Goal: Check status: Check status

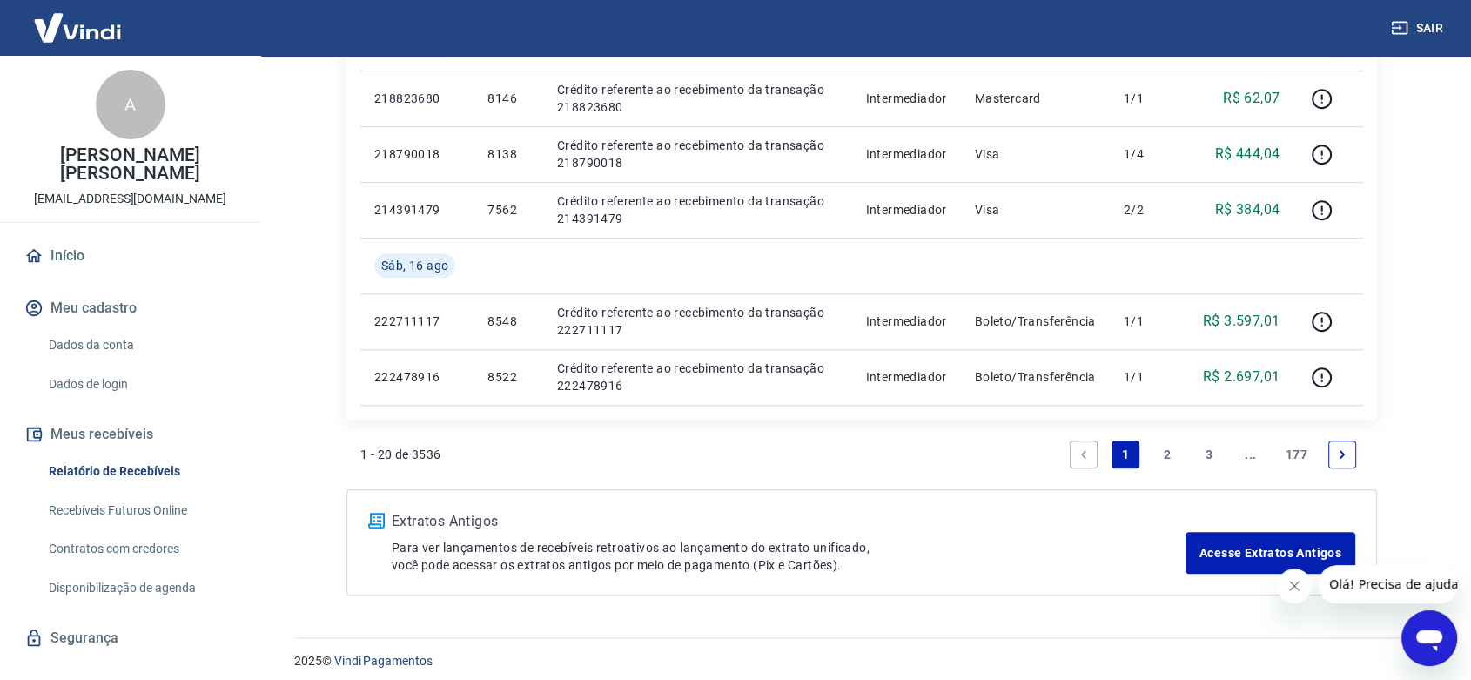
scroll to position [1242, 0]
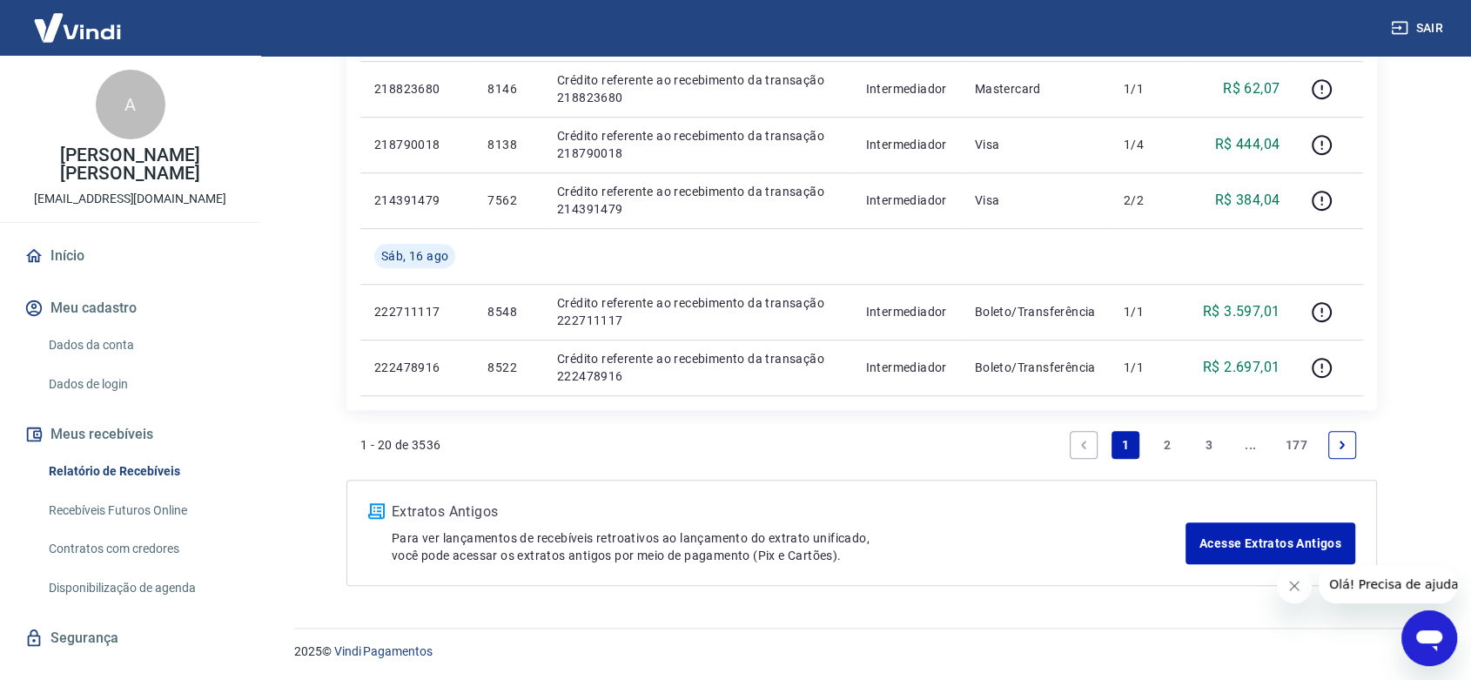
click at [1163, 444] on link "2" at bounding box center [1167, 445] width 28 height 28
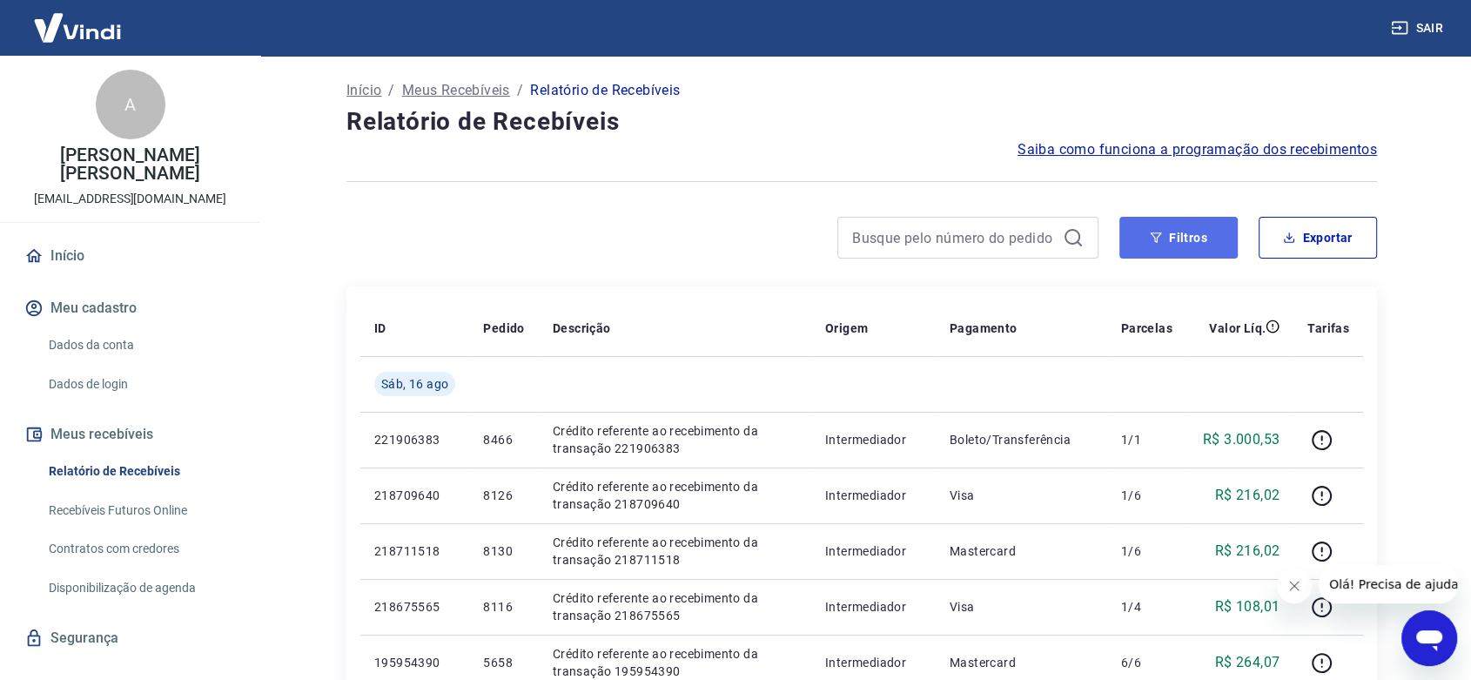
click at [1169, 233] on button "Filtros" at bounding box center [1178, 238] width 118 height 42
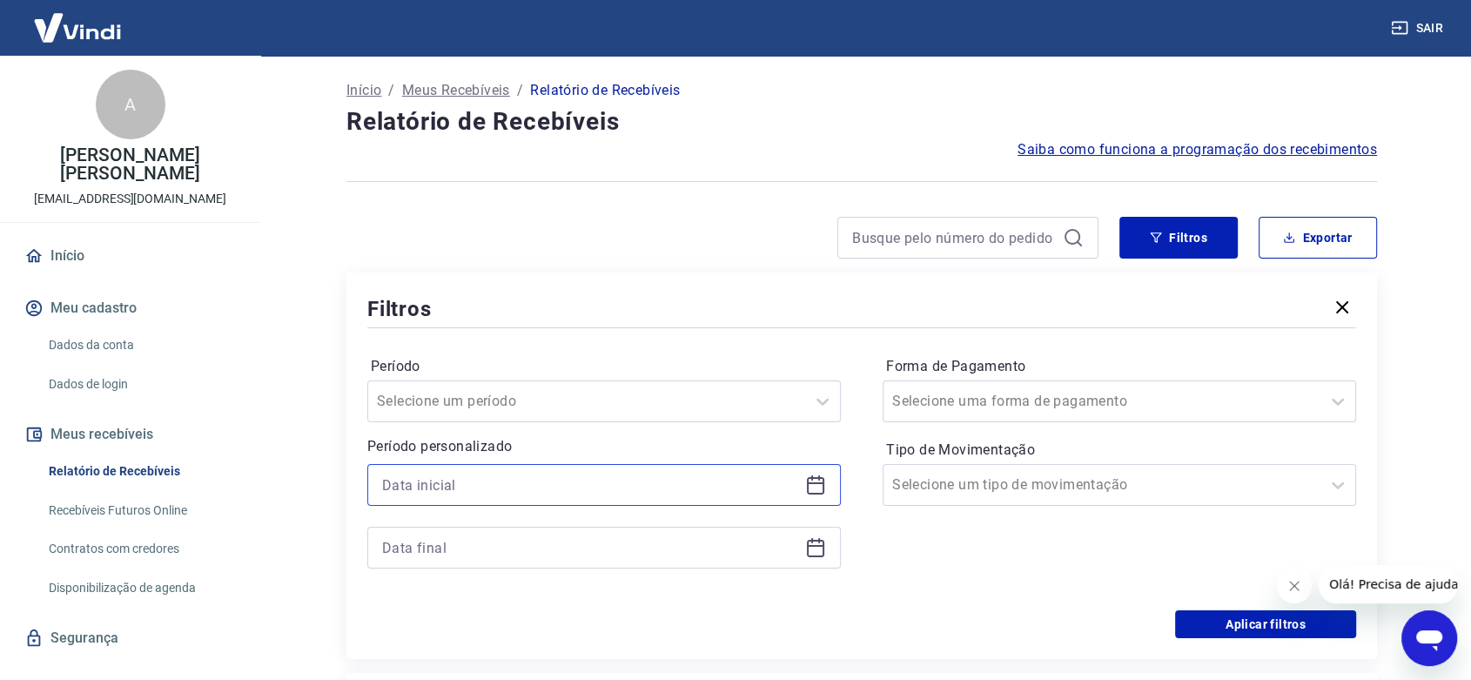
click at [460, 489] on input at bounding box center [590, 485] width 416 height 26
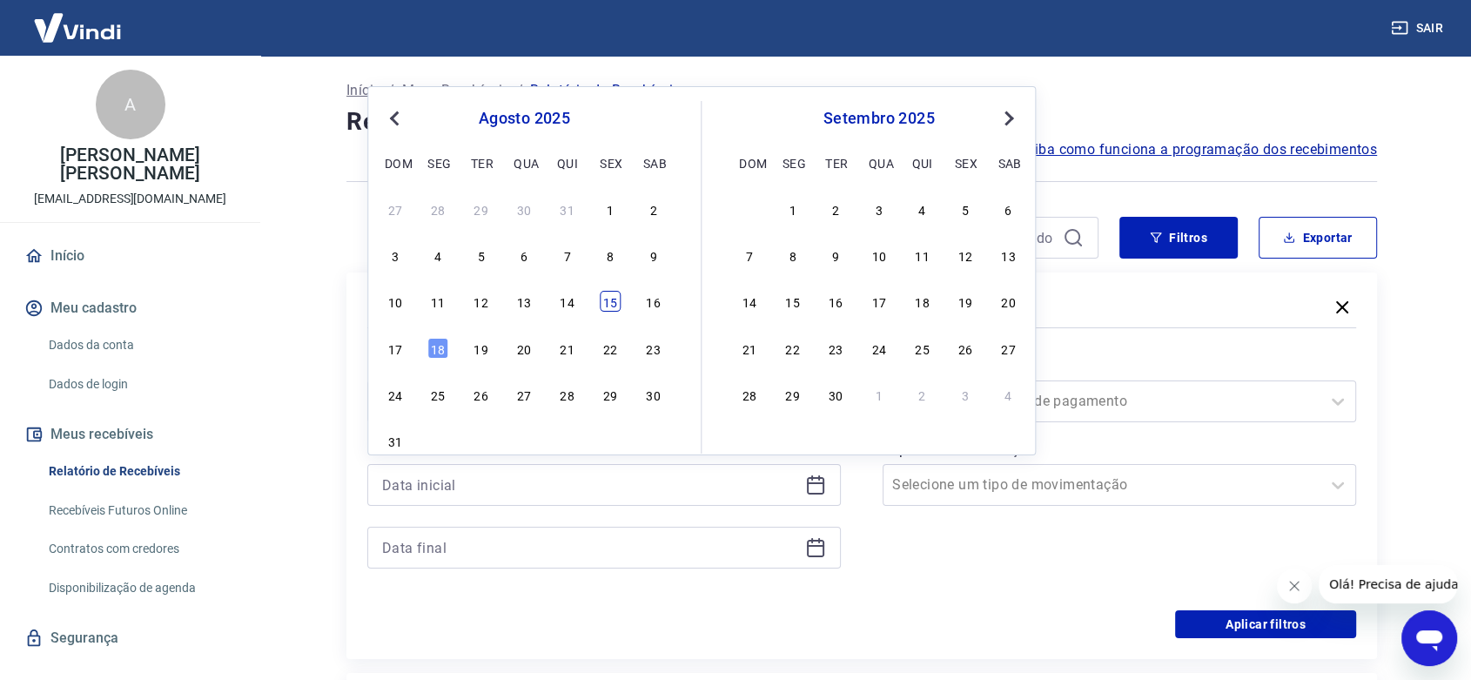
click at [612, 301] on div "15" at bounding box center [610, 301] width 21 height 21
type input "15/08/2025"
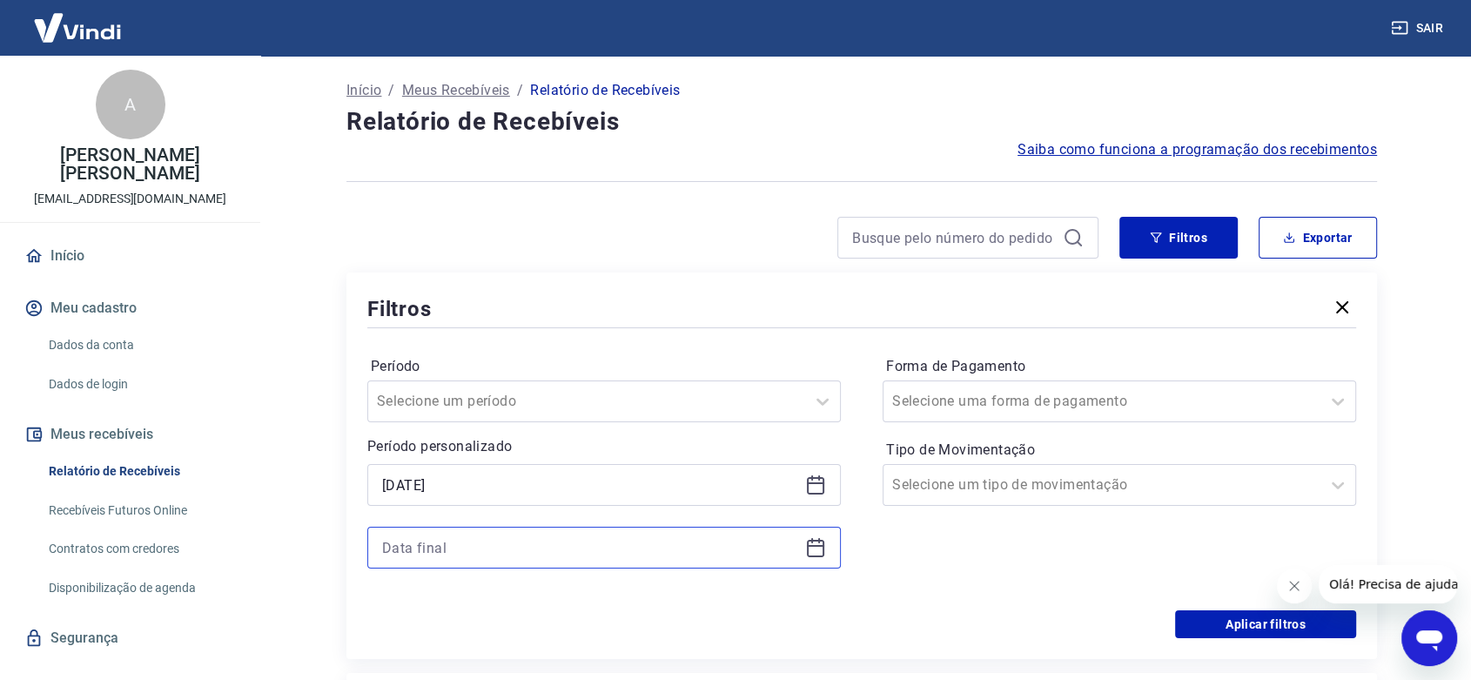
click at [415, 546] on input at bounding box center [590, 547] width 416 height 26
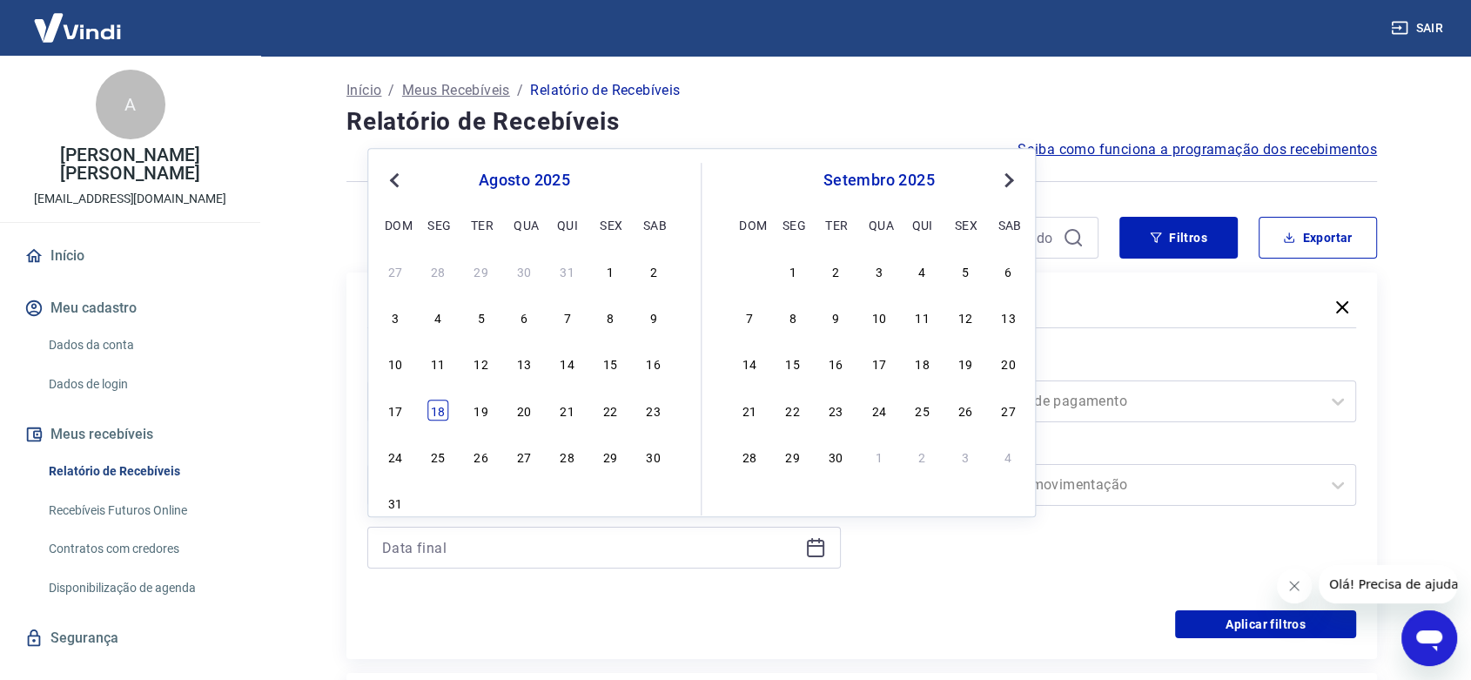
click at [436, 405] on div "18" at bounding box center [437, 409] width 21 height 21
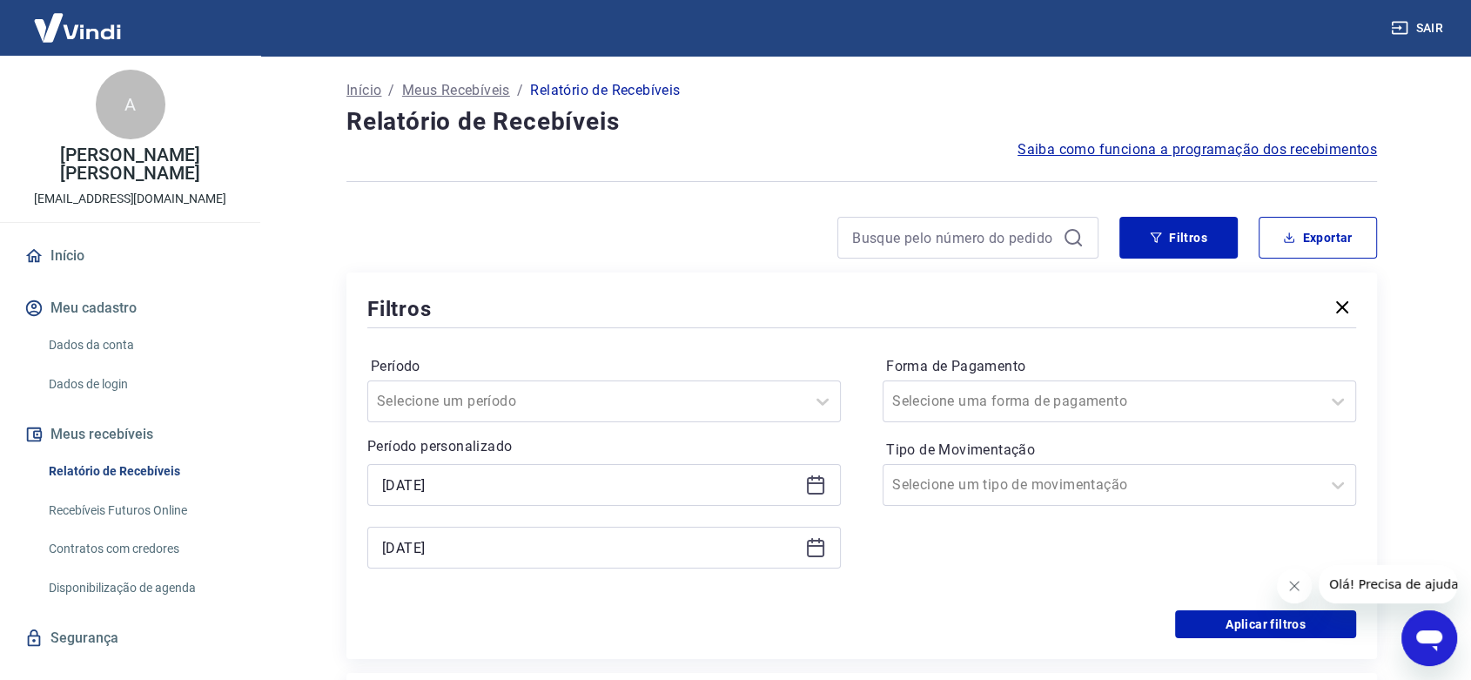
type input "18/08/2025"
click at [1243, 615] on button "Aplicar filtros" at bounding box center [1265, 624] width 181 height 28
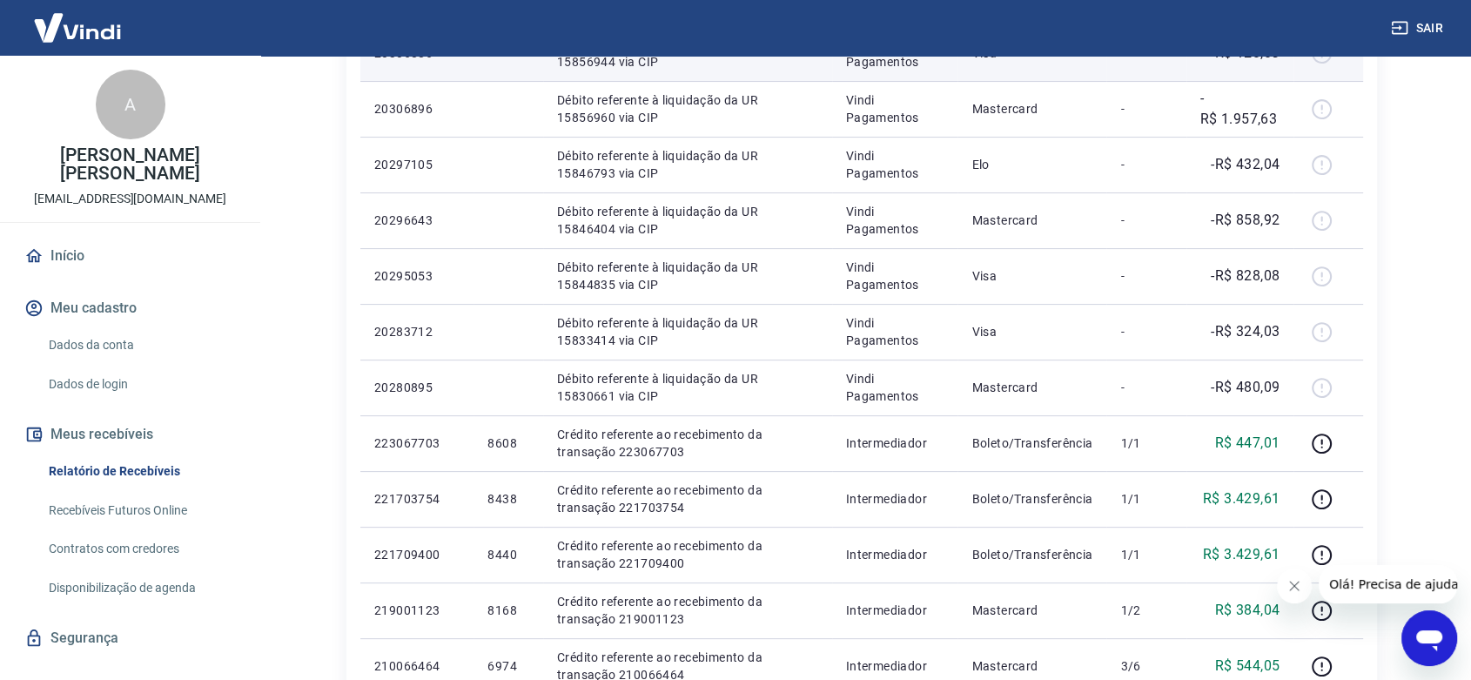
scroll to position [483, 0]
